Goal: Transaction & Acquisition: Purchase product/service

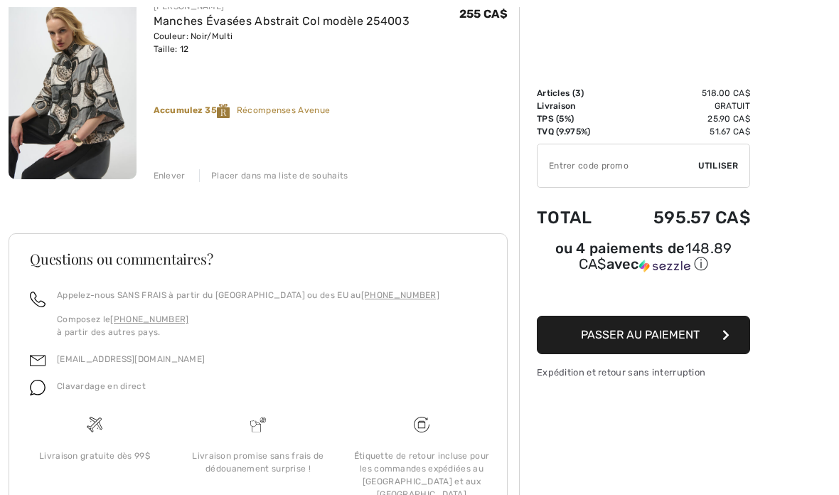
scroll to position [628, 0]
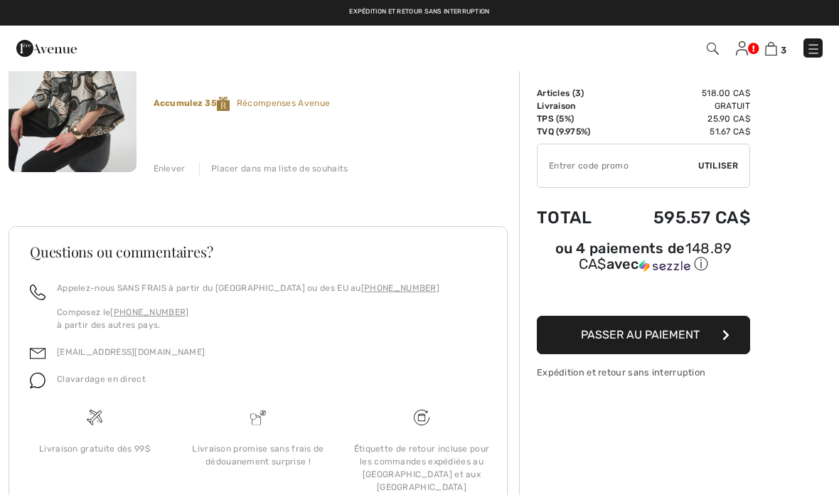
click at [747, 44] on img at bounding box center [742, 49] width 12 height 14
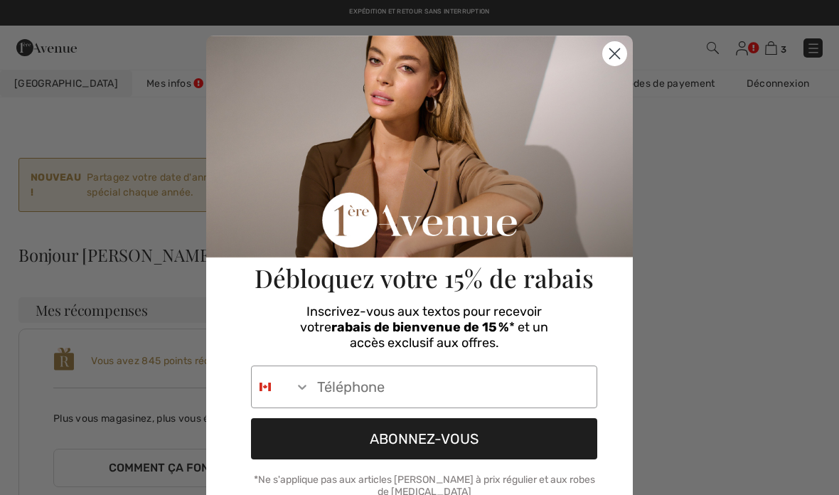
click at [617, 45] on circle "Close dialog" at bounding box center [614, 53] width 23 height 23
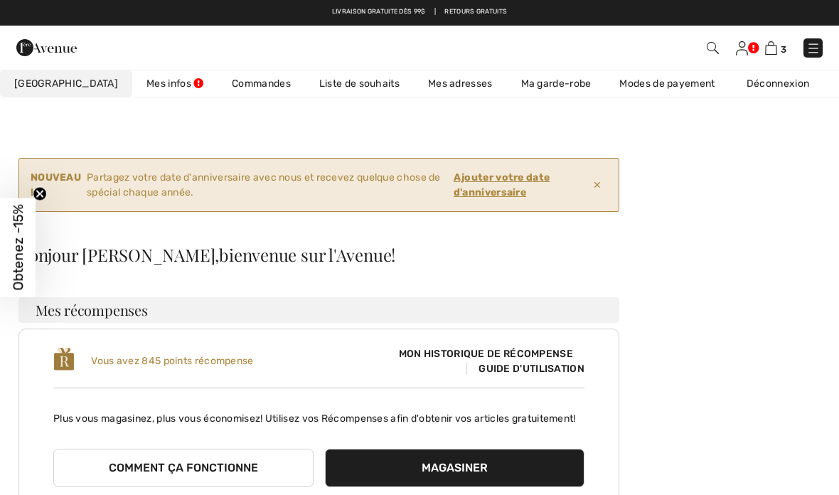
click at [777, 34] on div "3 Commander" at bounding box center [592, 47] width 483 height 29
click at [786, 44] on span "3" at bounding box center [784, 49] width 6 height 11
click at [786, 41] on link "3" at bounding box center [775, 47] width 21 height 17
click at [781, 44] on span "3" at bounding box center [784, 49] width 6 height 11
